Goal: Task Accomplishment & Management: Use online tool/utility

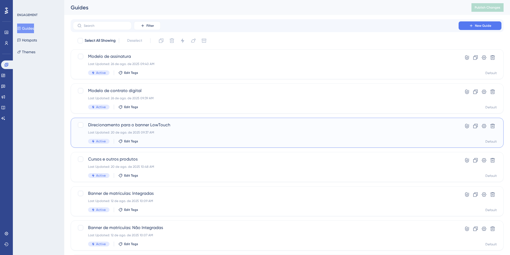
click at [146, 126] on span "Direcionamento para o banner LowTouch" at bounding box center [265, 125] width 355 height 6
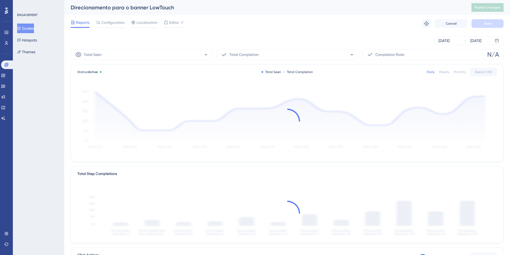
click at [450, 45] on div "[DATE] [DATE]" at bounding box center [287, 40] width 433 height 17
click at [450, 44] on div "[DATE]" at bounding box center [444, 41] width 11 height 6
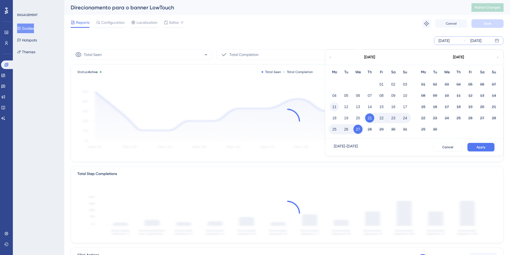
click at [336, 104] on button "11" at bounding box center [334, 106] width 9 height 9
click at [480, 151] on button "Apply" at bounding box center [481, 147] width 27 height 9
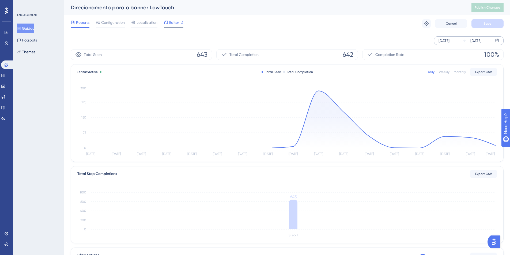
click at [171, 24] on span "Editor" at bounding box center [174, 22] width 10 height 6
click at [103, 23] on span "Configuration" at bounding box center [113, 22] width 24 height 6
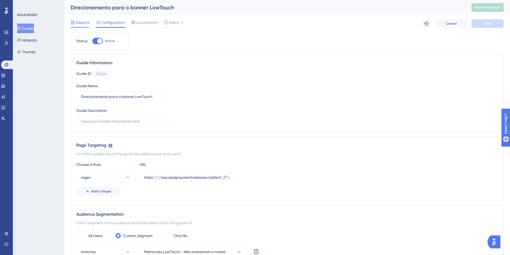
click at [83, 25] on span "Reports" at bounding box center [82, 22] width 13 height 6
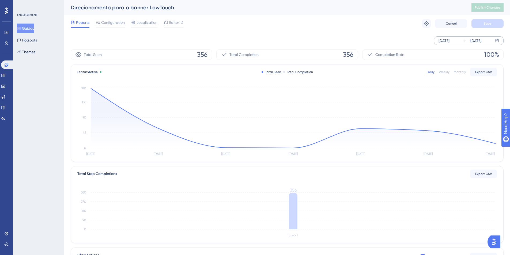
click at [440, 42] on div "[DATE]" at bounding box center [444, 41] width 11 height 6
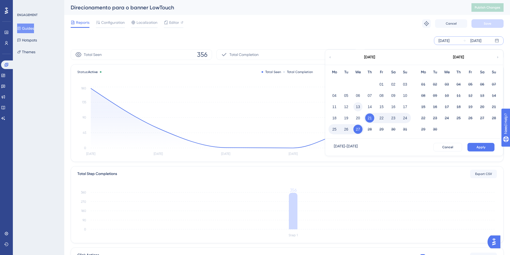
click at [360, 105] on button "13" at bounding box center [358, 106] width 9 height 9
click at [485, 149] on span "Apply" at bounding box center [481, 147] width 9 height 4
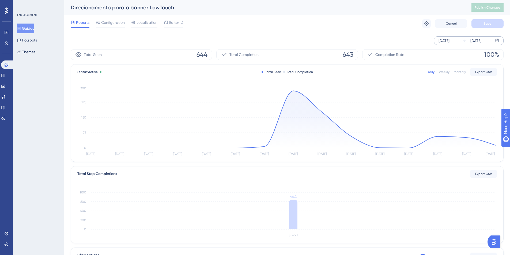
click at [450, 40] on div "[DATE]" at bounding box center [444, 41] width 11 height 6
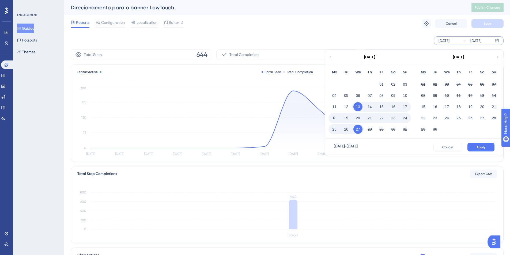
click at [347, 118] on button "19" at bounding box center [346, 118] width 9 height 9
click at [472, 147] on button "Apply" at bounding box center [481, 147] width 27 height 9
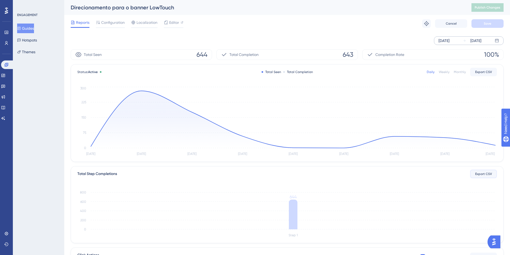
click at [477, 177] on button "Export CSV" at bounding box center [483, 174] width 27 height 9
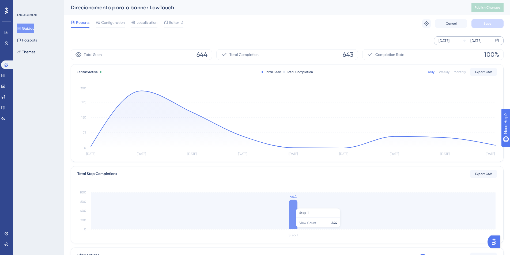
click at [292, 206] on icon at bounding box center [293, 215] width 9 height 30
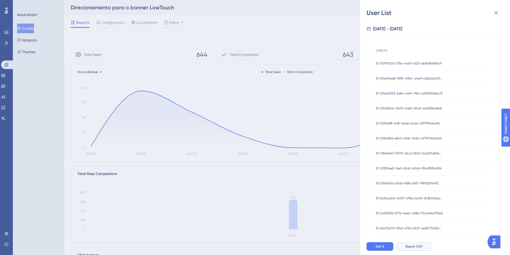
click at [413, 249] on span "Export CSV" at bounding box center [414, 247] width 17 height 4
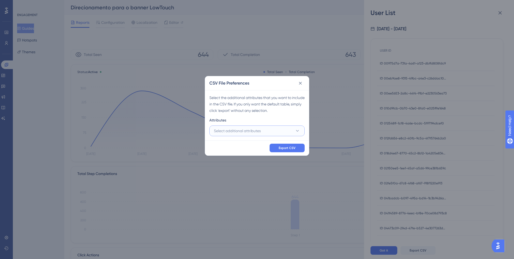
click at [287, 132] on button "Select additional attributes" at bounding box center [256, 131] width 95 height 11
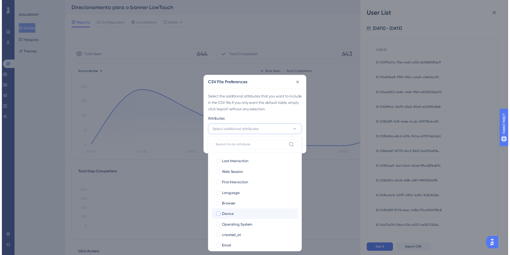
scroll to position [27, 0]
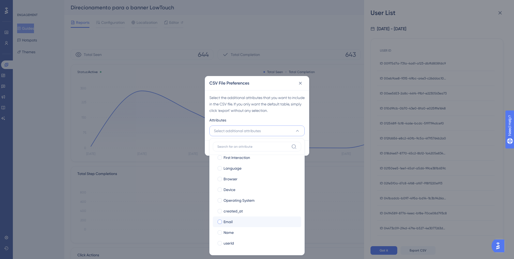
click at [238, 220] on div "Email" at bounding box center [260, 222] width 73 height 6
checkbox input "true"
click at [238, 234] on div "Name" at bounding box center [260, 233] width 73 height 6
checkbox input "true"
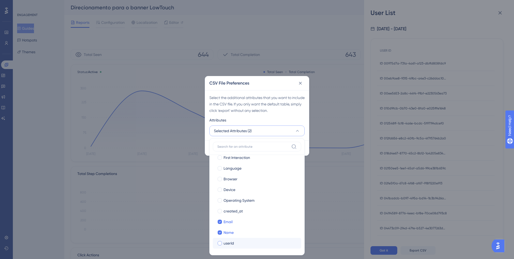
click at [238, 245] on div "userId" at bounding box center [260, 243] width 73 height 6
checkbox input "true"
click at [293, 110] on div "Select the additional attributes that you want to include in the CSV file. If y…" at bounding box center [256, 104] width 95 height 19
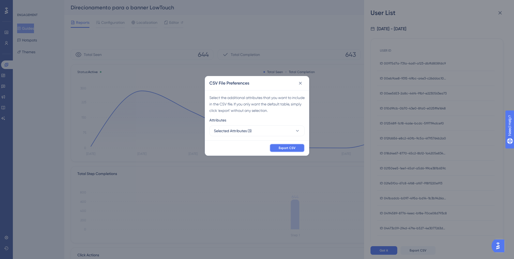
click at [292, 147] on span "Export CSV" at bounding box center [287, 148] width 17 height 4
